Goal: Information Seeking & Learning: Learn about a topic

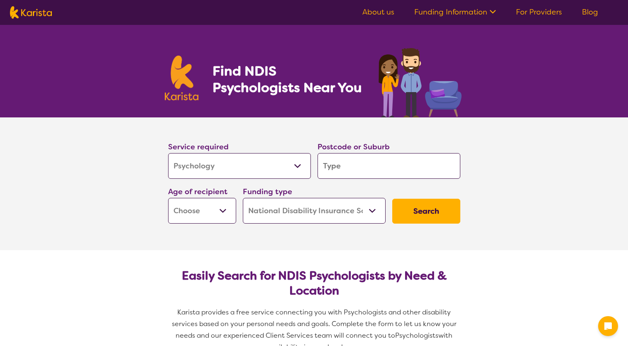
select select "Psychology"
select select "NDIS"
select select "Psychology"
select select "NDIS"
click at [339, 163] on input "search" at bounding box center [388, 166] width 143 height 26
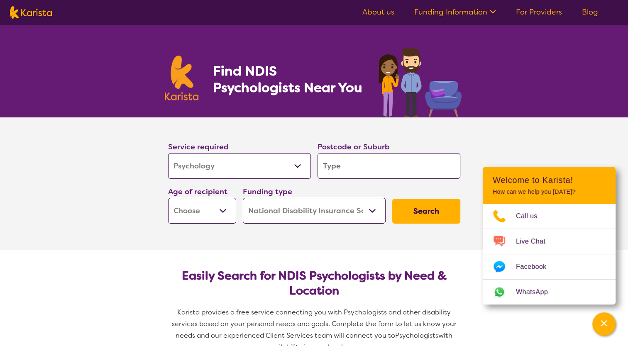
type input "w"
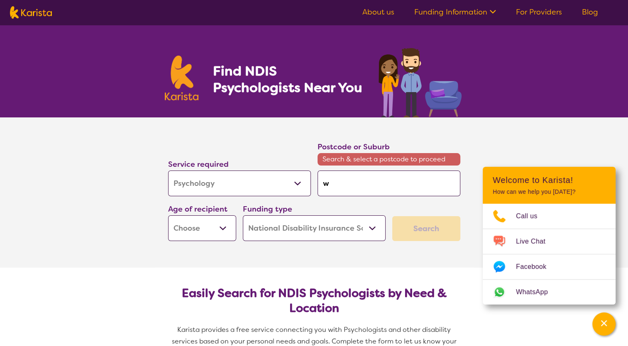
type input "wa"
type input "wat"
type input "wats"
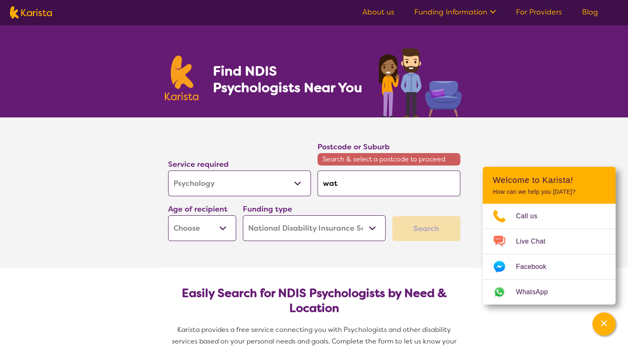
type input "wats"
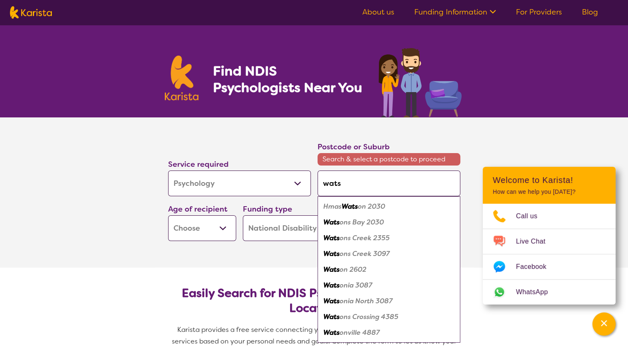
type input "watso"
type input "[PERSON_NAME]"
type input "watsoni"
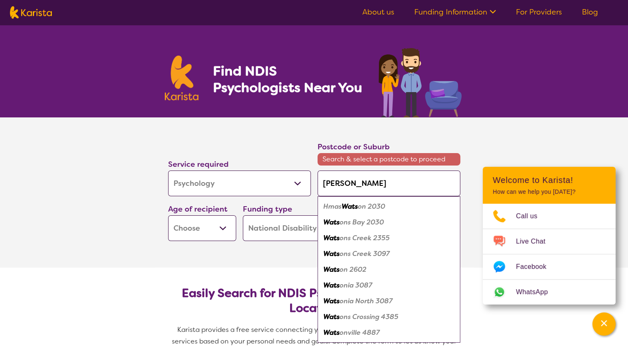
type input "watsoni"
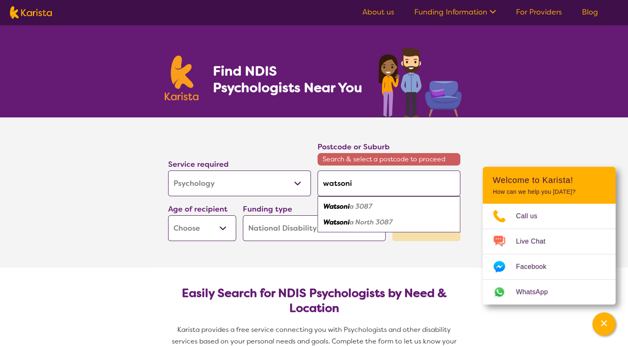
type input "watsonia"
click at [353, 205] on em "3087" at bounding box center [361, 206] width 17 height 9
type input "3087"
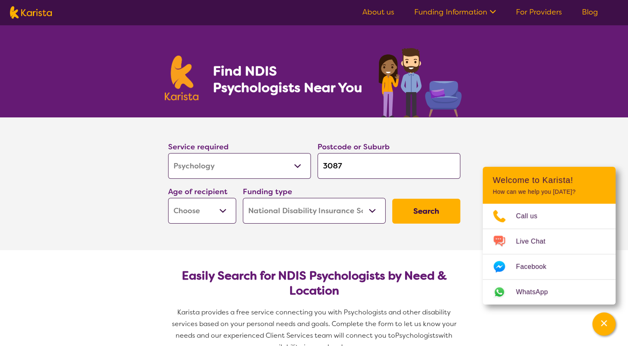
click at [226, 208] on select "Early Childhood - 0 to 9 Child - 10 to 11 Adolescent - 12 to 17 Adult - 18 to 6…" at bounding box center [202, 211] width 68 height 26
select select "AS"
click at [168, 198] on select "Early Childhood - 0 to 9 Child - 10 to 11 Adolescent - 12 to 17 Adult - 18 to 6…" at bounding box center [202, 211] width 68 height 26
select select "AS"
click at [379, 210] on select "Home Care Package (HCP) National Disability Insurance Scheme (NDIS) I don't know" at bounding box center [314, 211] width 143 height 26
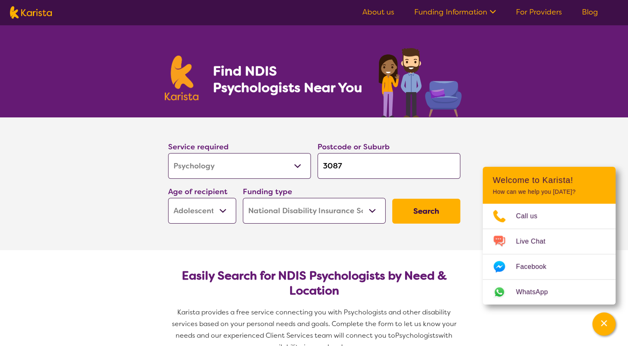
click at [243, 198] on select "Home Care Package (HCP) National Disability Insurance Scheme (NDIS) I don't know" at bounding box center [314, 211] width 143 height 26
click at [405, 215] on button "Search" at bounding box center [426, 211] width 68 height 25
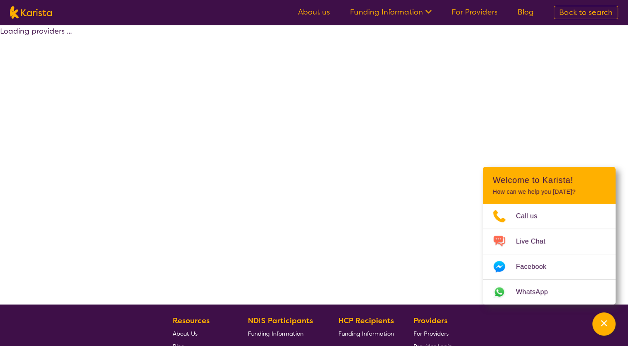
select select "by_score"
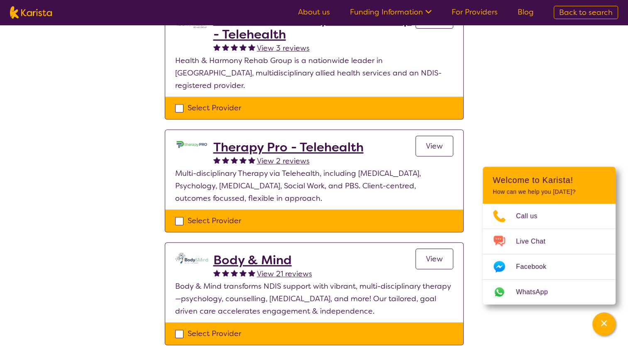
scroll to position [334, 0]
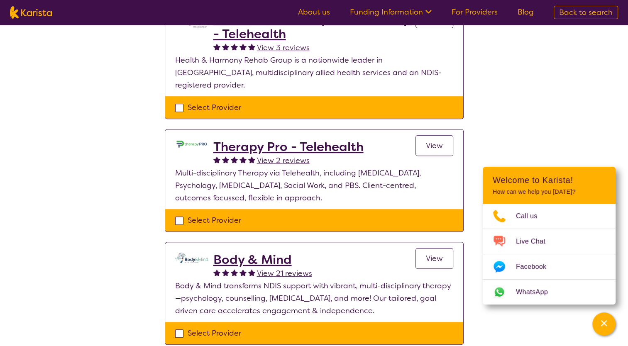
click at [273, 156] on span "View 2 reviews" at bounding box center [283, 161] width 53 height 10
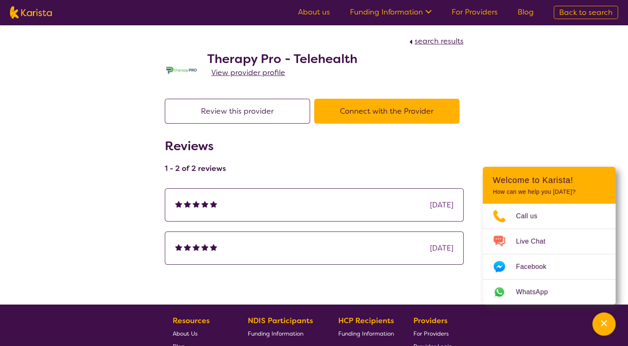
click at [199, 118] on button "Review this provider" at bounding box center [237, 111] width 145 height 25
select select "by_score"
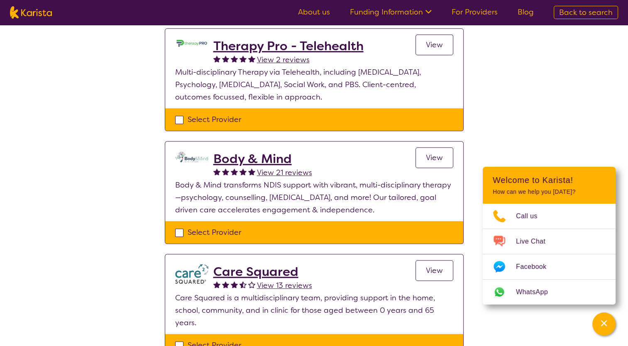
scroll to position [436, 0]
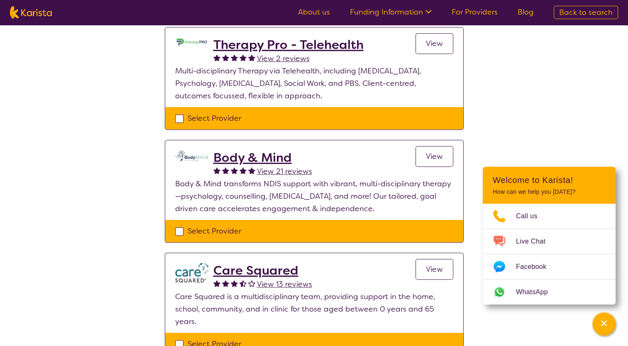
click at [276, 181] on p "Body & Mind transforms NDIS support with vibrant, multi-disciplinary therapy—ps…" at bounding box center [314, 196] width 278 height 37
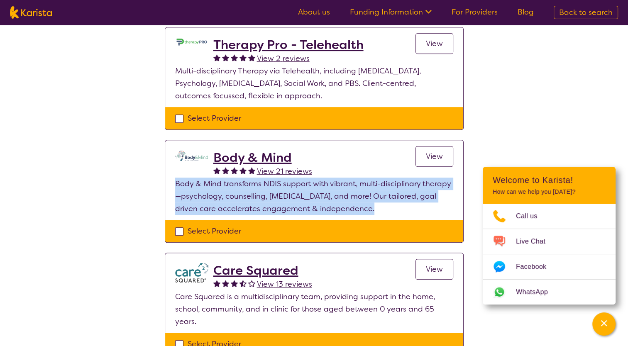
click at [276, 181] on p "Body & Mind transforms NDIS support with vibrant, multi-disciplinary therapy—ps…" at bounding box center [314, 196] width 278 height 37
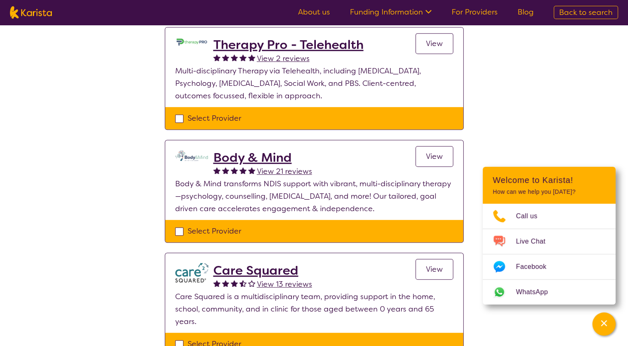
click at [428, 151] on link "View" at bounding box center [434, 156] width 38 height 21
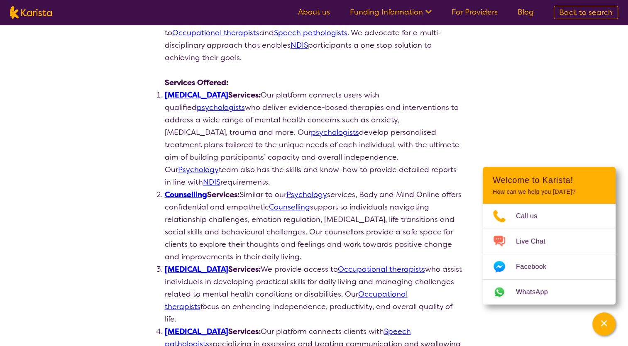
scroll to position [182, 0]
click at [263, 114] on li "[MEDICAL_DATA] Services: Our platform connects users with qualified psychologis…" at bounding box center [314, 138] width 299 height 100
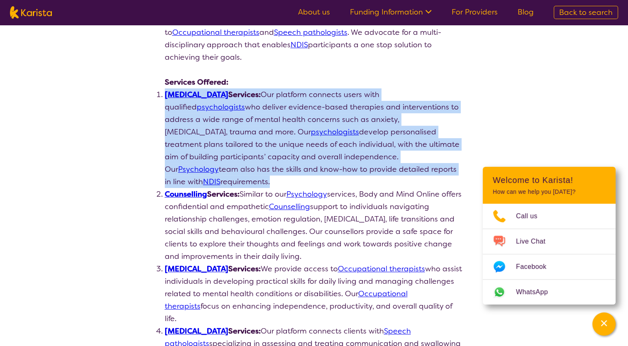
click at [263, 114] on li "[MEDICAL_DATA] Services: Our platform connects users with qualified psychologis…" at bounding box center [314, 138] width 299 height 100
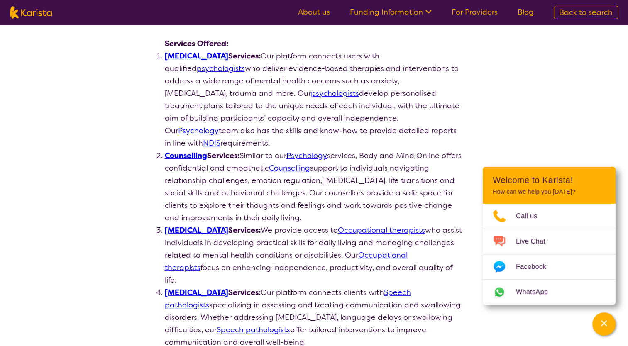
scroll to position [229, 0]
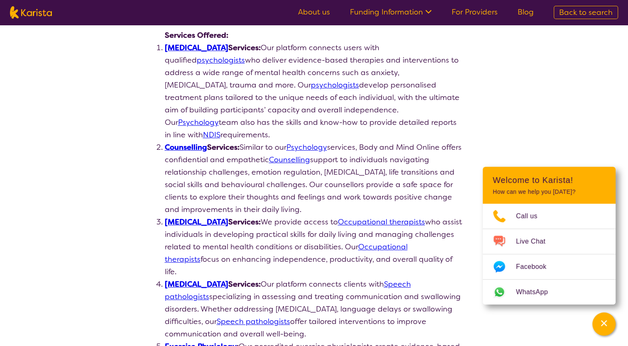
click at [347, 120] on li "[MEDICAL_DATA] Services: Our platform connects users with qualified psychologis…" at bounding box center [314, 91] width 299 height 100
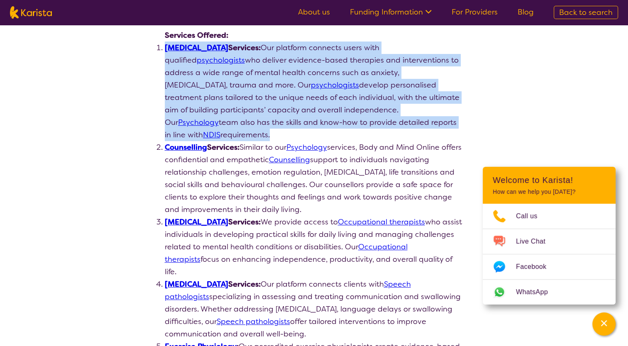
click at [347, 120] on li "[MEDICAL_DATA] Services: Our platform connects users with qualified psychologis…" at bounding box center [314, 91] width 299 height 100
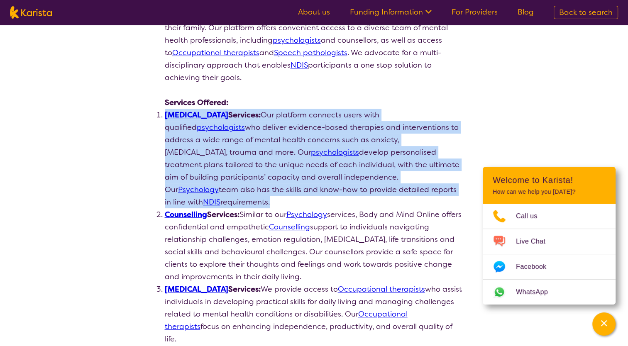
scroll to position [161, 0]
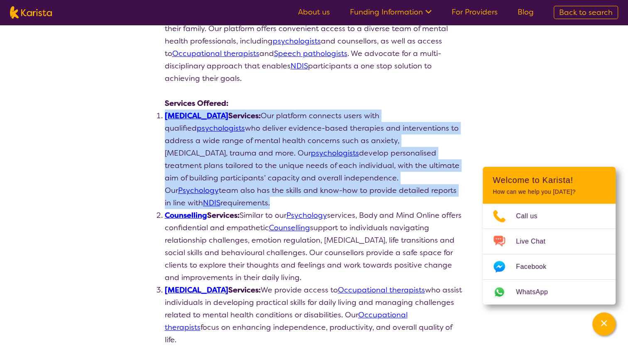
scroll to position [436, 0]
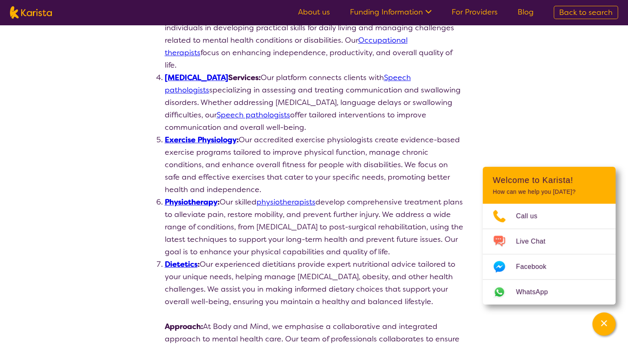
select select "by_score"
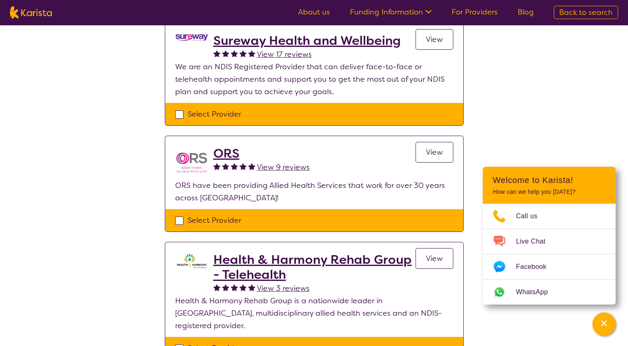
scroll to position [0, 0]
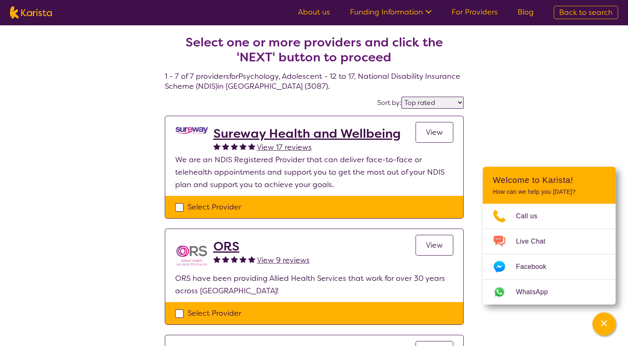
click at [260, 133] on h2 "Sureway Health and Wellbeing" at bounding box center [306, 133] width 187 height 15
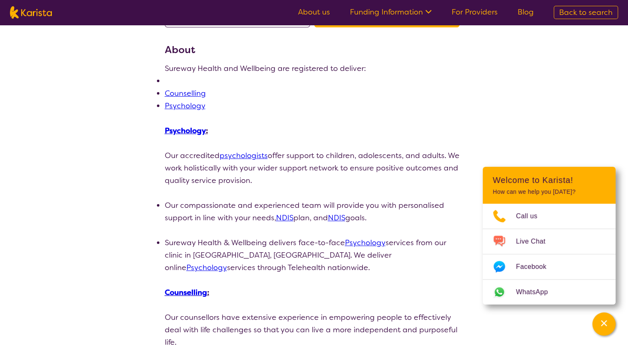
scroll to position [98, 0]
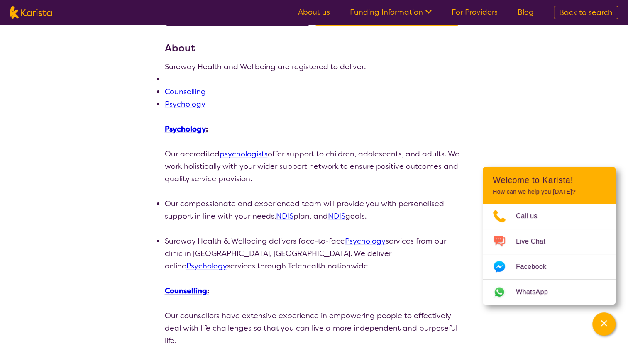
click at [328, 154] on p "Our accredited psychologists offer support to children, adolescents, and adults…" at bounding box center [314, 166] width 299 height 37
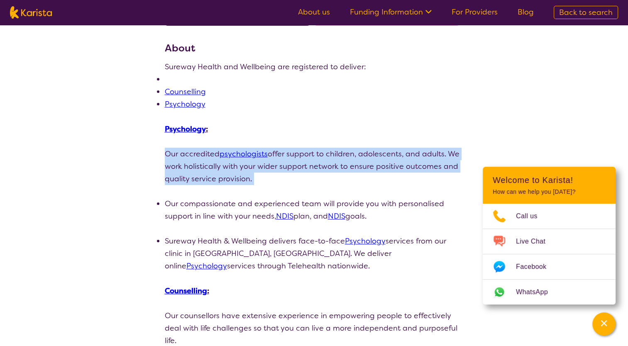
click at [328, 154] on p "Our accredited psychologists offer support to children, adolescents, and adults…" at bounding box center [314, 166] width 299 height 37
drag, startPoint x: 328, startPoint y: 154, endPoint x: 280, endPoint y: 178, distance: 54.0
click at [280, 178] on p "Our accredited psychologists offer support to children, adolescents, and adults…" at bounding box center [314, 166] width 299 height 37
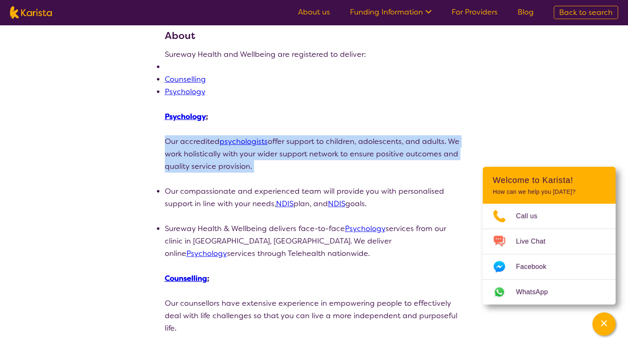
scroll to position [111, 0]
click at [258, 169] on p "Our accredited psychologists offer support to children, adolescents, and adults…" at bounding box center [314, 152] width 299 height 37
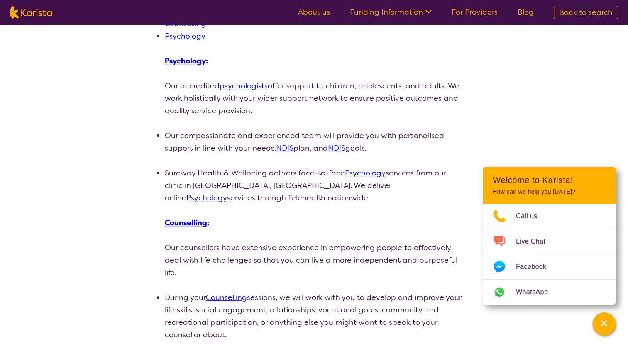
scroll to position [170, 0]
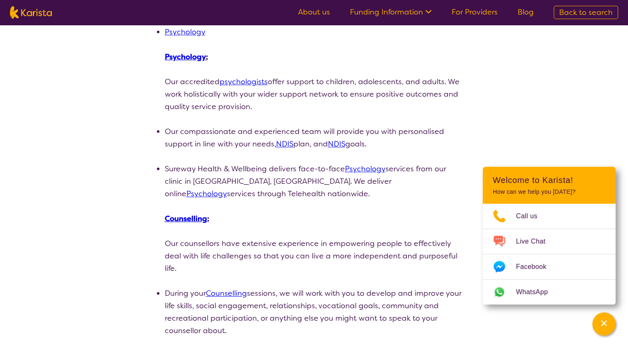
click at [239, 129] on li "Our compassionate and experienced team will provide you with personalised suppo…" at bounding box center [314, 137] width 299 height 25
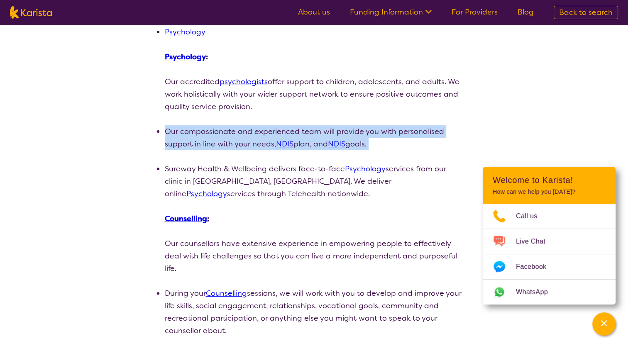
click at [239, 129] on li "Our compassionate and experienced team will provide you with personalised suppo…" at bounding box center [314, 137] width 299 height 25
drag, startPoint x: 239, startPoint y: 129, endPoint x: 228, endPoint y: 140, distance: 16.1
click at [228, 140] on li "Our compassionate and experienced team will provide you with personalised suppo…" at bounding box center [314, 137] width 299 height 25
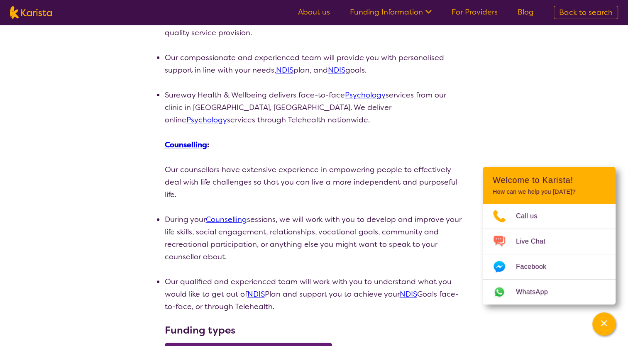
scroll to position [246, 0]
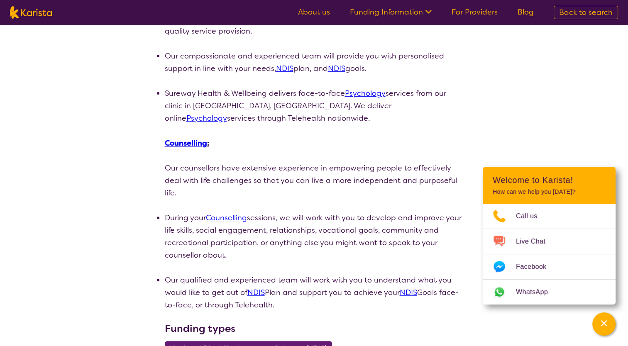
click at [220, 118] on li "Sureway Health & Wellbeing delivers face-to-face Psychology services from our c…" at bounding box center [314, 105] width 299 height 37
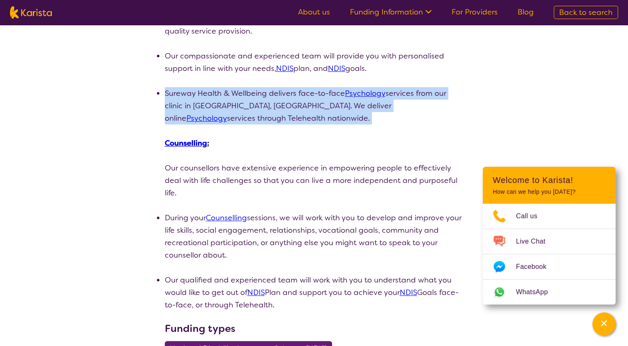
click at [220, 118] on li "Sureway Health & Wellbeing delivers face-to-face Psychology services from our c…" at bounding box center [314, 105] width 299 height 37
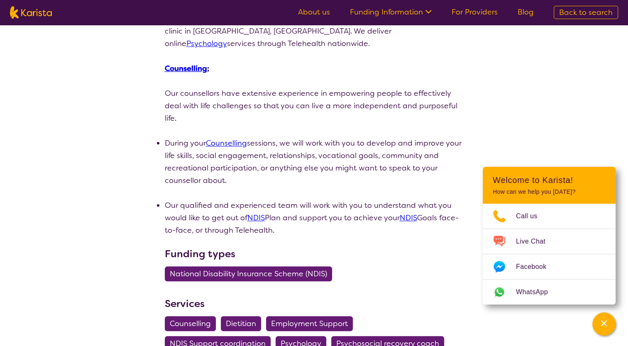
scroll to position [326, 0]
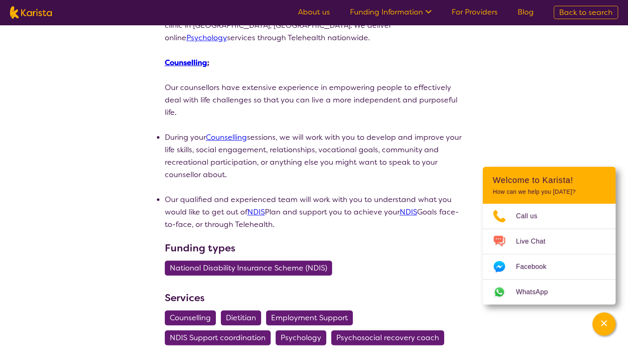
click at [231, 91] on p "Our counsellors have extensive experience in empowering people to effectively d…" at bounding box center [314, 99] width 299 height 37
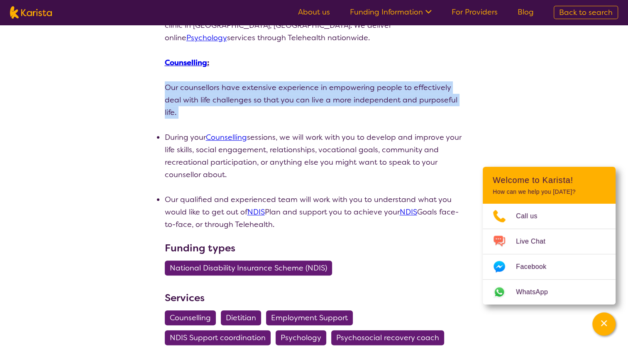
click at [231, 91] on p "Our counsellors have extensive experience in empowering people to effectively d…" at bounding box center [314, 99] width 299 height 37
click at [231, 102] on p "Our counsellors have extensive experience in empowering people to effectively d…" at bounding box center [314, 99] width 299 height 37
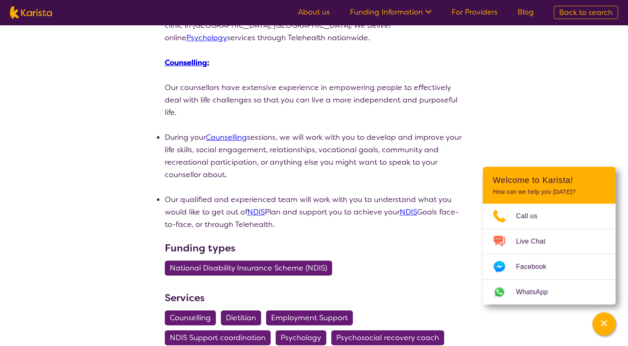
click at [253, 106] on p "Our counsellors have extensive experience in empowering people to effectively d…" at bounding box center [314, 99] width 299 height 37
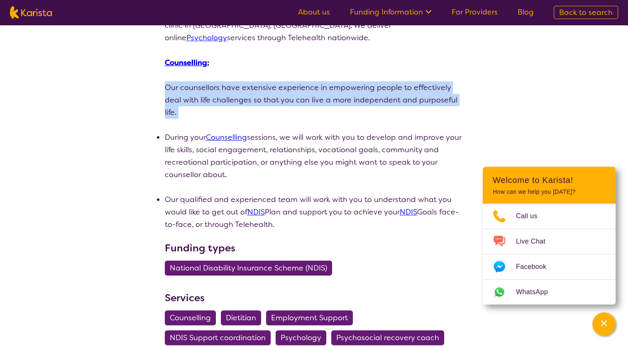
click at [253, 106] on p "Our counsellors have extensive experience in empowering people to effectively d…" at bounding box center [314, 99] width 299 height 37
drag, startPoint x: 253, startPoint y: 106, endPoint x: 240, endPoint y: 116, distance: 16.9
click at [240, 116] on p "Our counsellors have extensive experience in empowering people to effectively d…" at bounding box center [314, 99] width 299 height 37
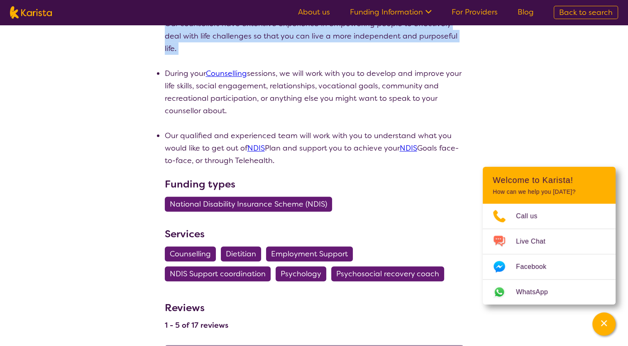
scroll to position [391, 0]
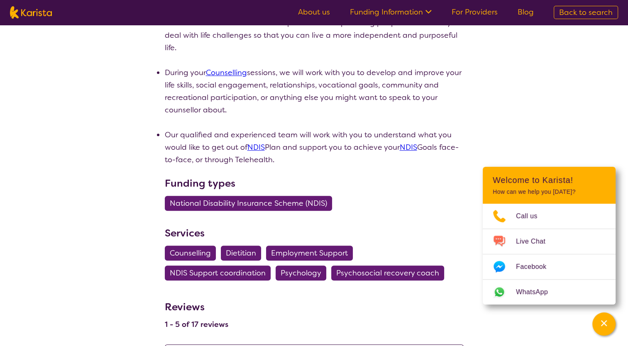
click at [240, 116] on p at bounding box center [314, 122] width 299 height 12
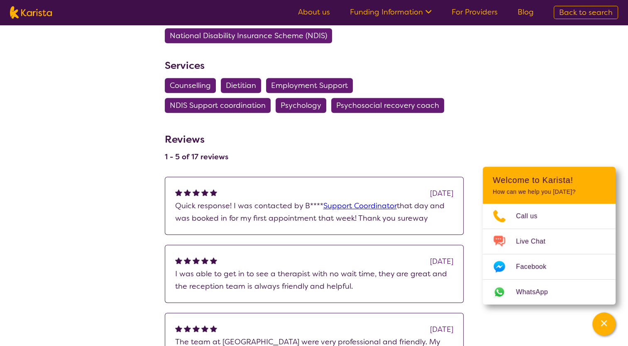
scroll to position [0, 0]
